Goal: Navigation & Orientation: Go to known website

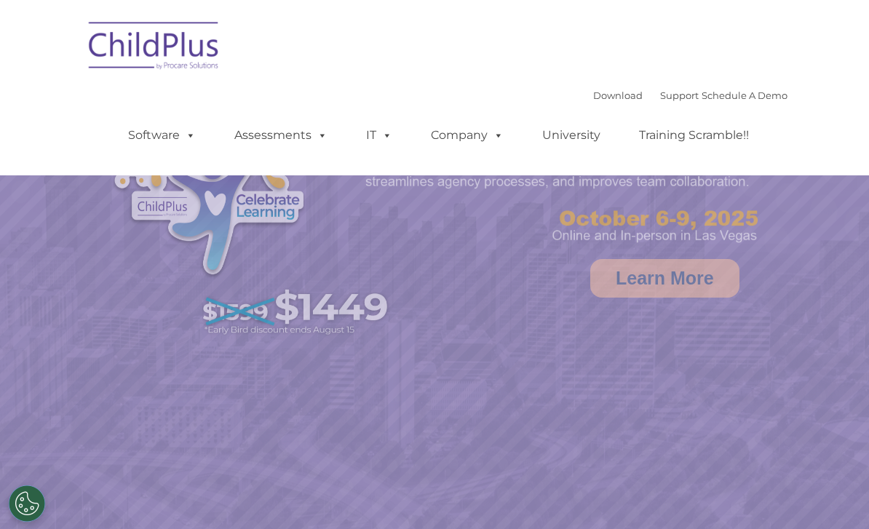
select select "MEDIUM"
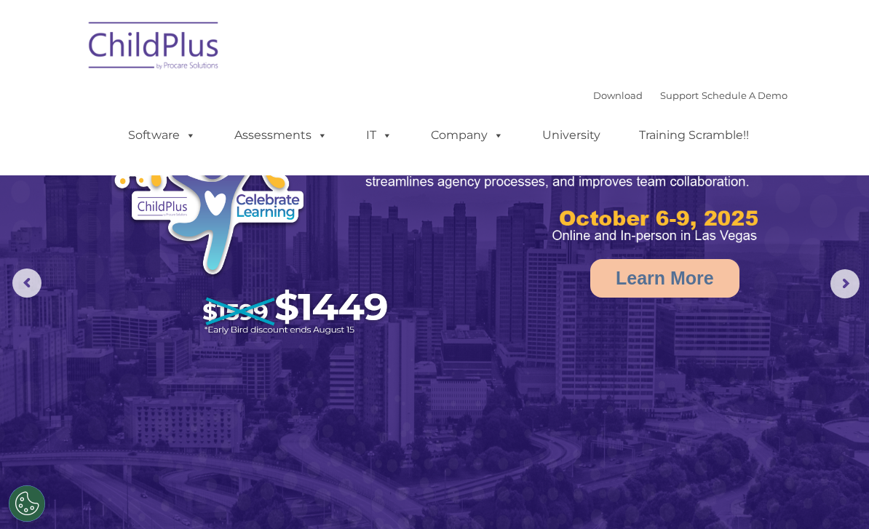
click at [148, 53] on img at bounding box center [153, 48] width 145 height 73
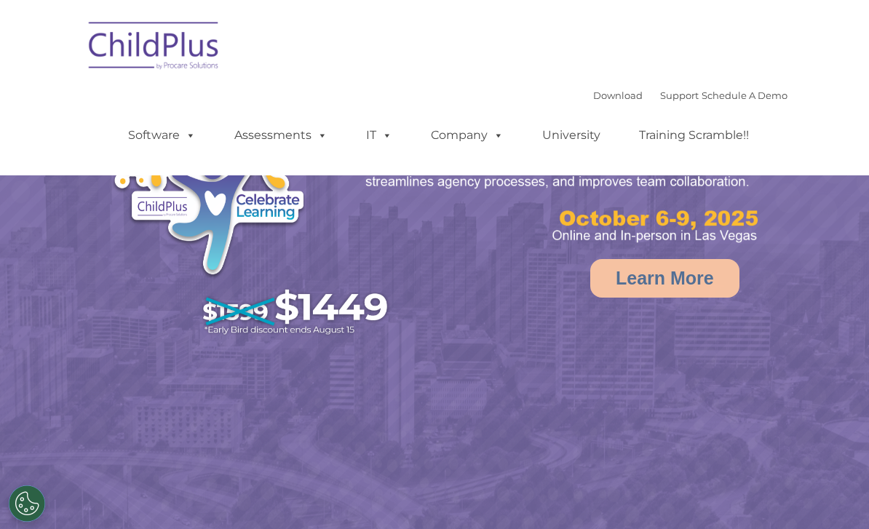
select select "MEDIUM"
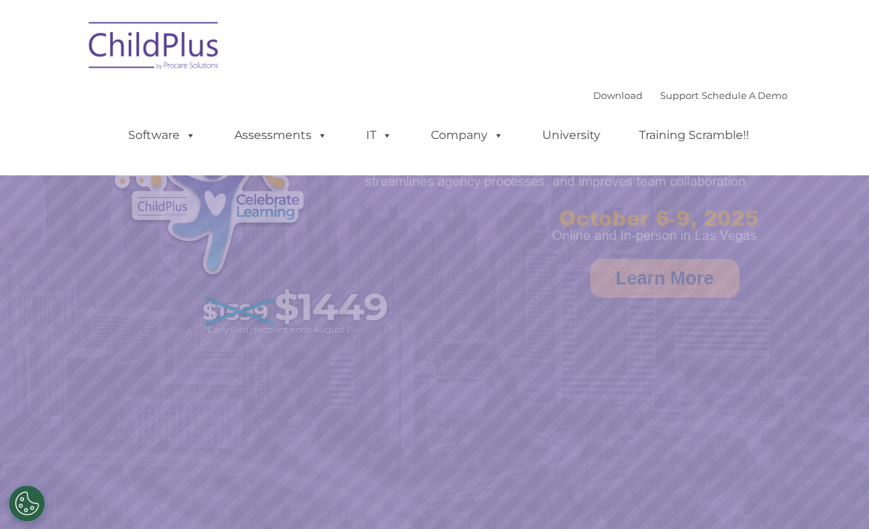
select select "MEDIUM"
